Goal: Transaction & Acquisition: Purchase product/service

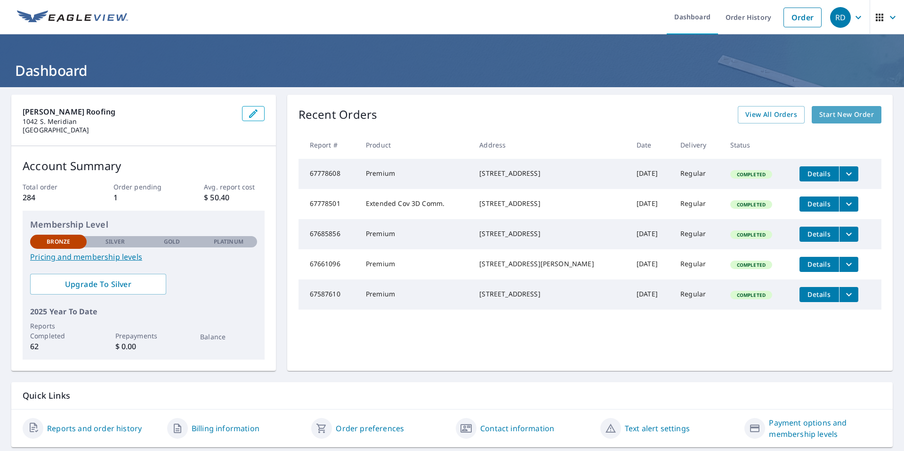
click at [832, 114] on span "Start New Order" at bounding box center [847, 115] width 55 height 12
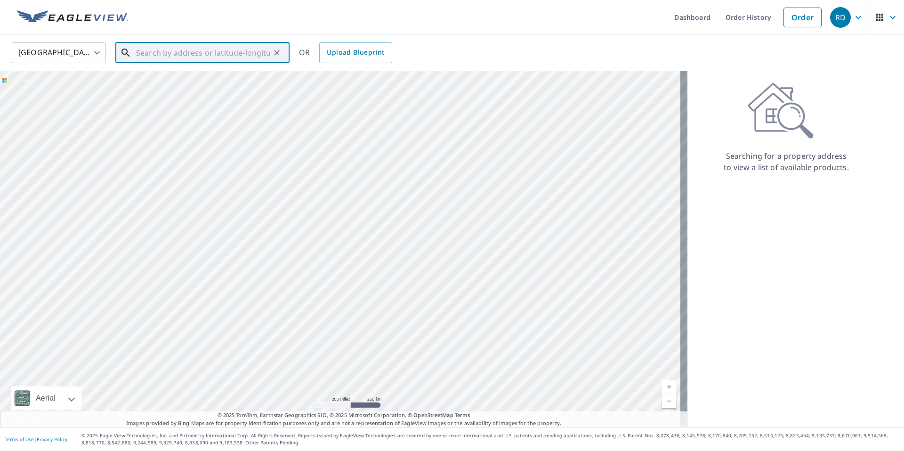
drag, startPoint x: 139, startPoint y: 54, endPoint x: 175, endPoint y: 75, distance: 41.4
click at [140, 55] on input "text" at bounding box center [203, 53] width 134 height 26
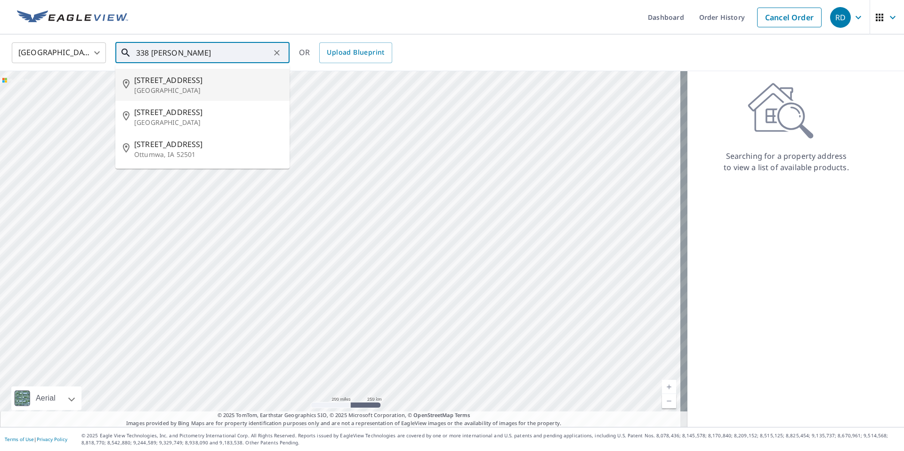
click at [157, 79] on span "[STREET_ADDRESS]" at bounding box center [208, 79] width 148 height 11
type input "[STREET_ADDRESS]"
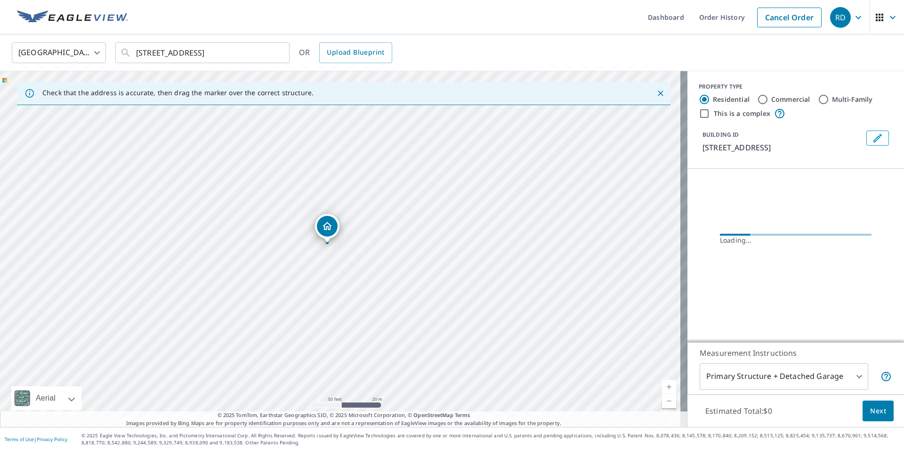
drag, startPoint x: 355, startPoint y: 279, endPoint x: 369, endPoint y: 138, distance: 141.1
click at [369, 138] on div "[STREET_ADDRESS]" at bounding box center [344, 249] width 688 height 356
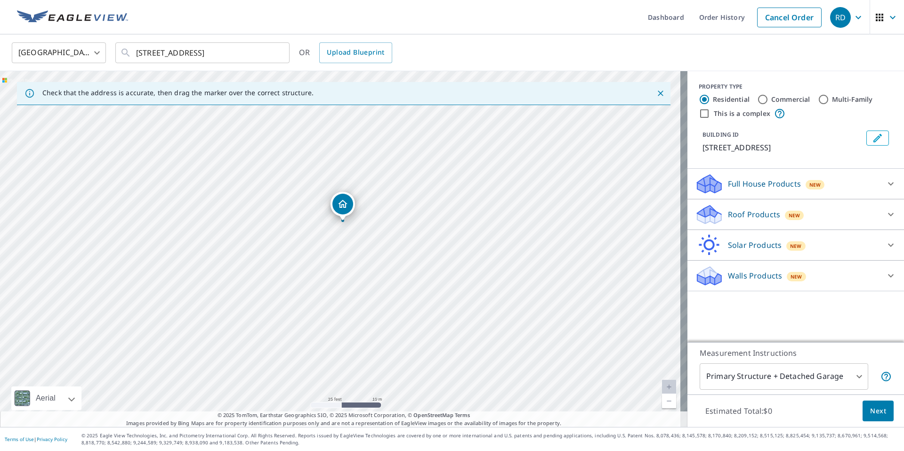
drag, startPoint x: 395, startPoint y: 276, endPoint x: 415, endPoint y: 259, distance: 26.5
click at [415, 259] on div "[STREET_ADDRESS]" at bounding box center [344, 249] width 688 height 356
click at [738, 211] on p "Roof Products" at bounding box center [754, 214] width 52 height 11
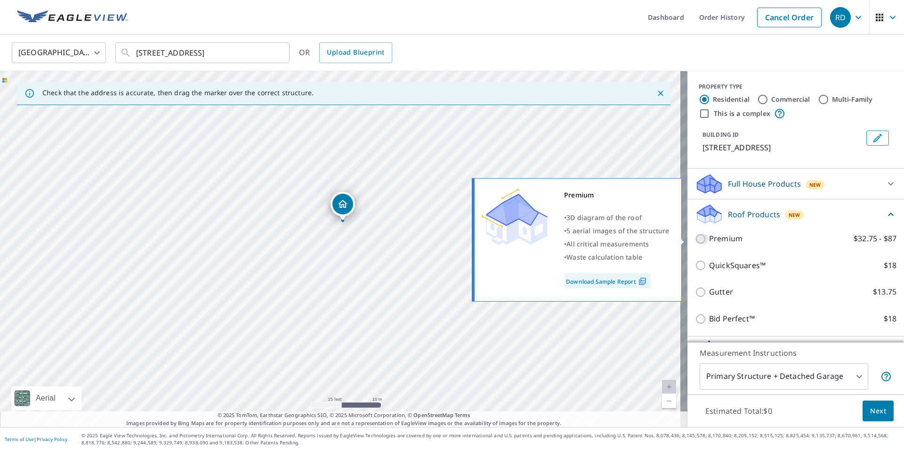
click at [695, 237] on input "Premium $32.75 - $87" at bounding box center [702, 238] width 14 height 11
checkbox input "true"
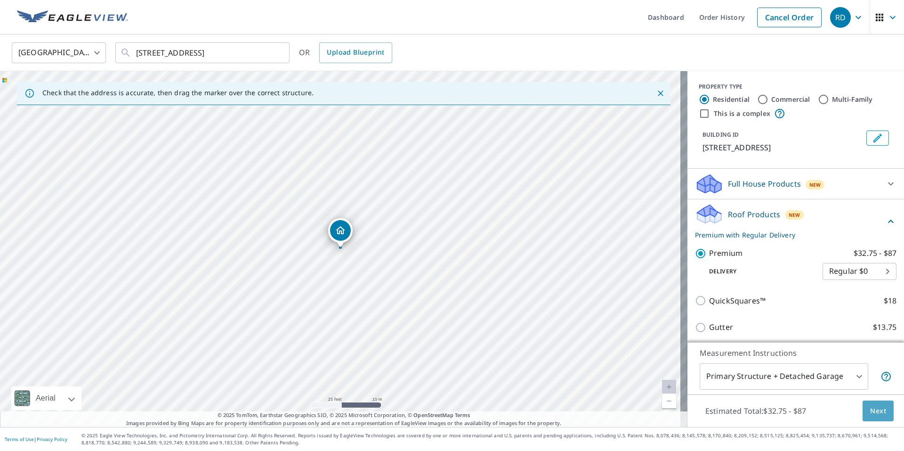
click at [873, 411] on span "Next" at bounding box center [878, 411] width 16 height 12
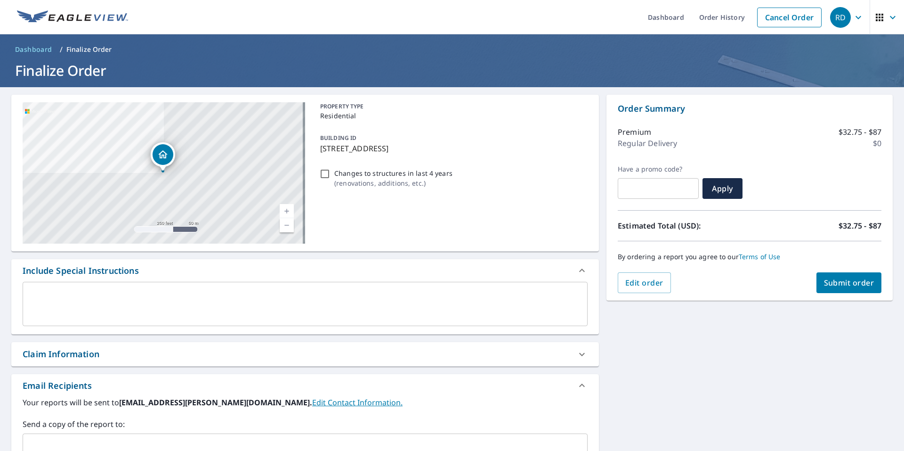
click at [837, 284] on span "Submit order" at bounding box center [849, 282] width 50 height 10
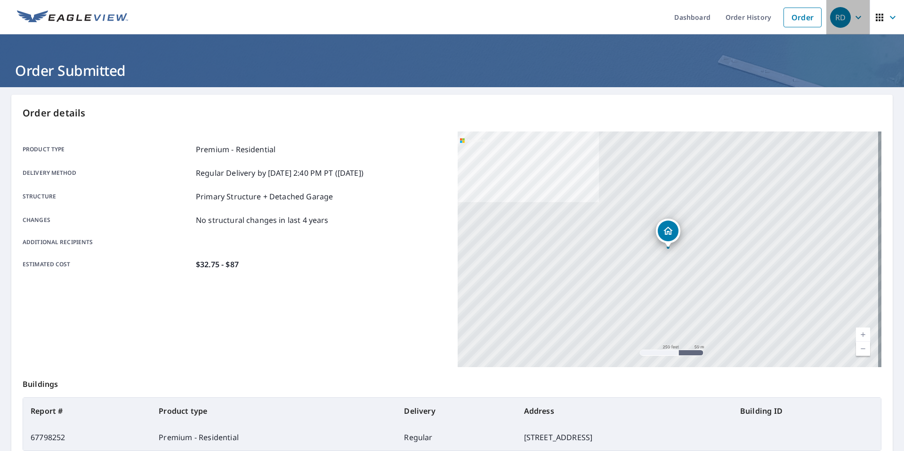
click at [836, 17] on div "RD" at bounding box center [840, 17] width 21 height 21
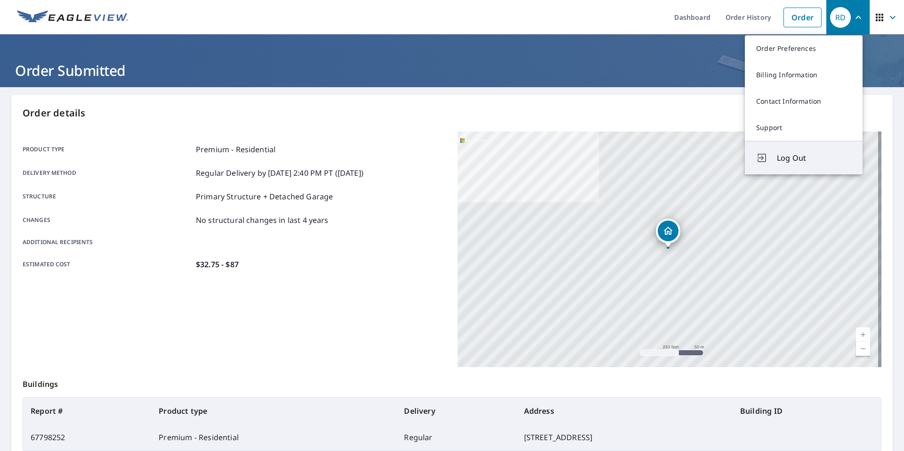
click at [790, 158] on span "Log Out" at bounding box center [814, 157] width 74 height 11
